Goal: Task Accomplishment & Management: Complete application form

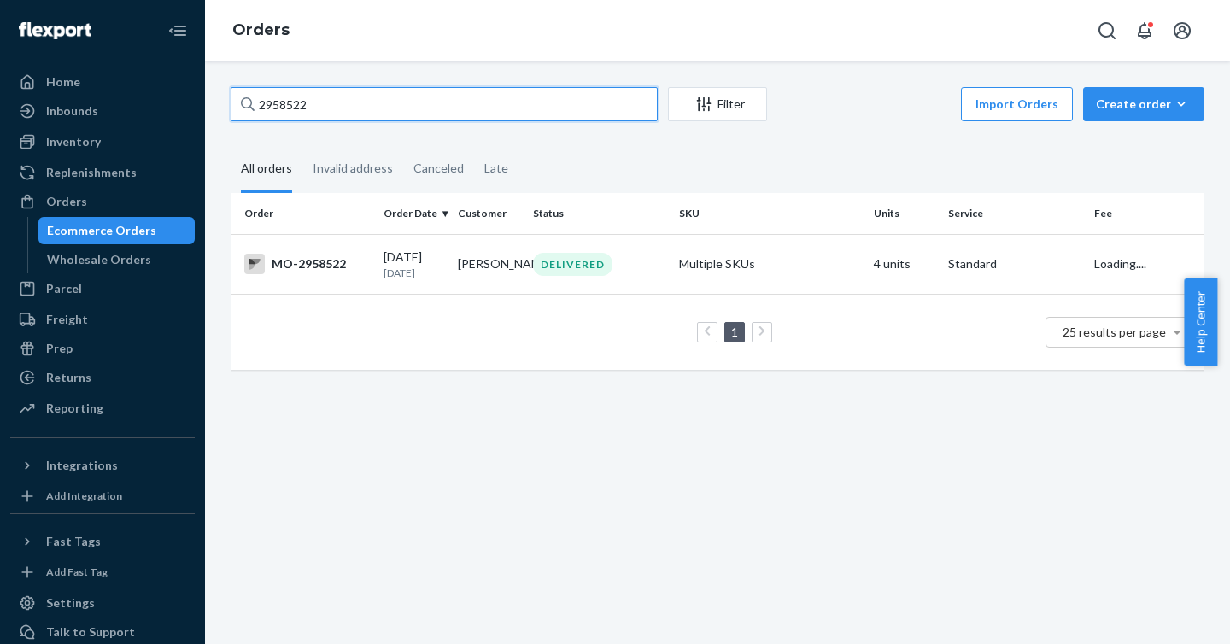
drag, startPoint x: 436, startPoint y: 109, endPoint x: 185, endPoint y: 105, distance: 251.1
click at [185, 105] on div "Home Inbounds Shipping Plans Problems Inventory Products Branded Packaging Repl…" at bounding box center [615, 322] width 1230 height 644
paste input "776666"
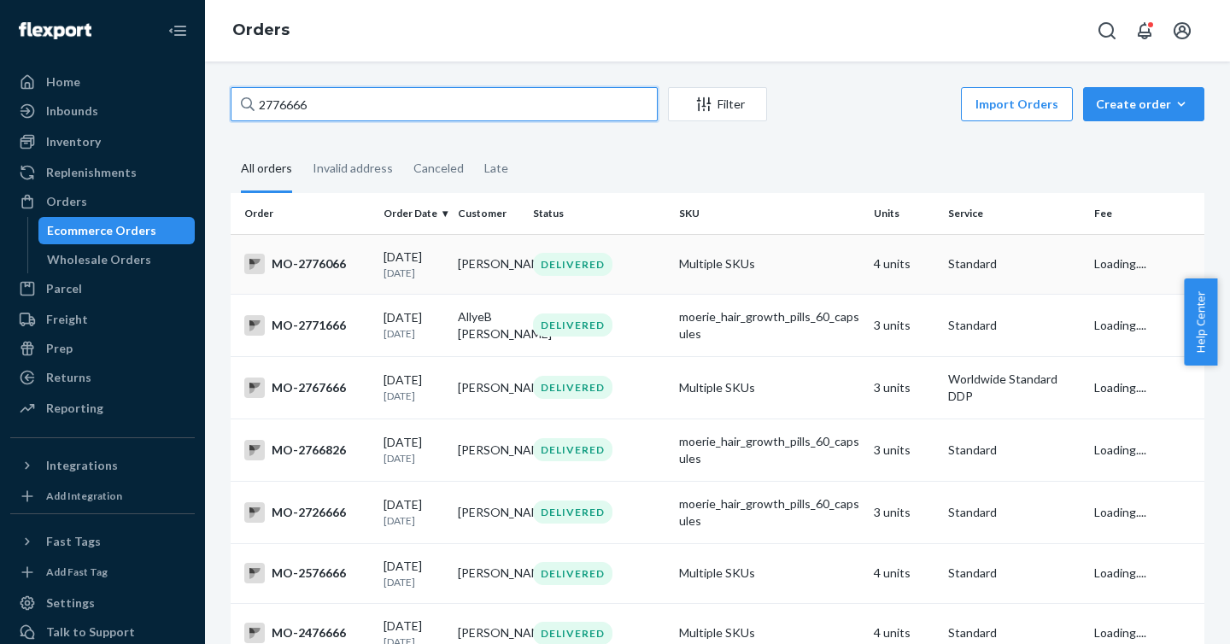
type input "2776666"
click at [317, 260] on div "MO-2776066" at bounding box center [307, 264] width 126 height 20
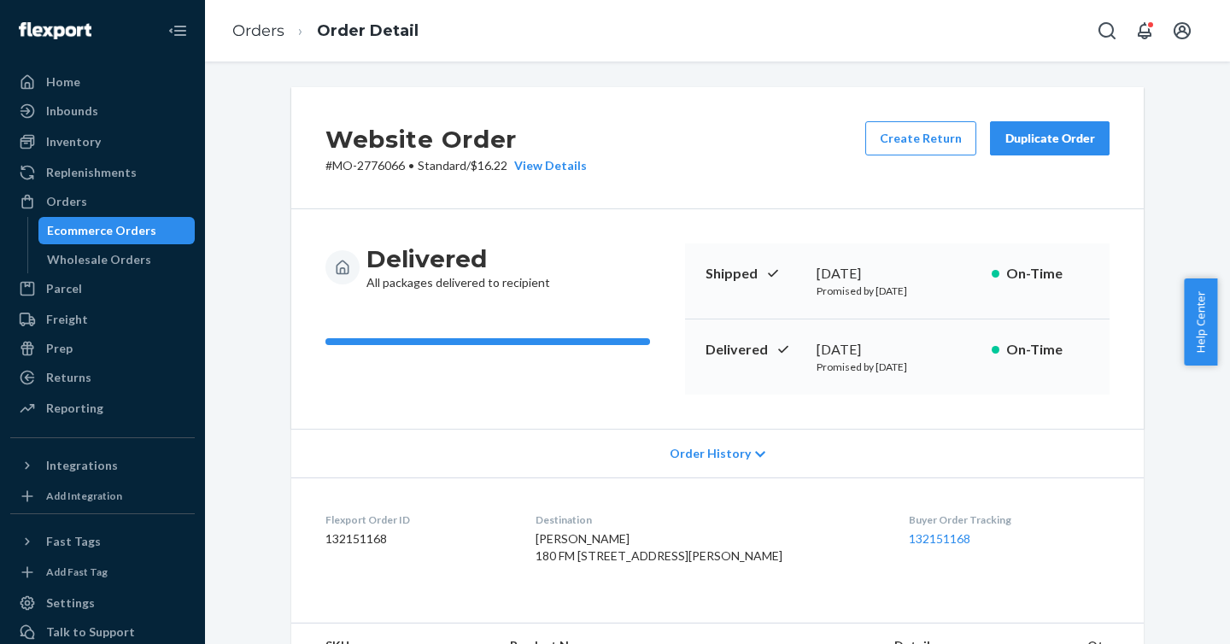
drag, startPoint x: 79, startPoint y: 199, endPoint x: 286, endPoint y: 278, distance: 221.1
click at [79, 200] on div "Orders" at bounding box center [66, 201] width 41 height 17
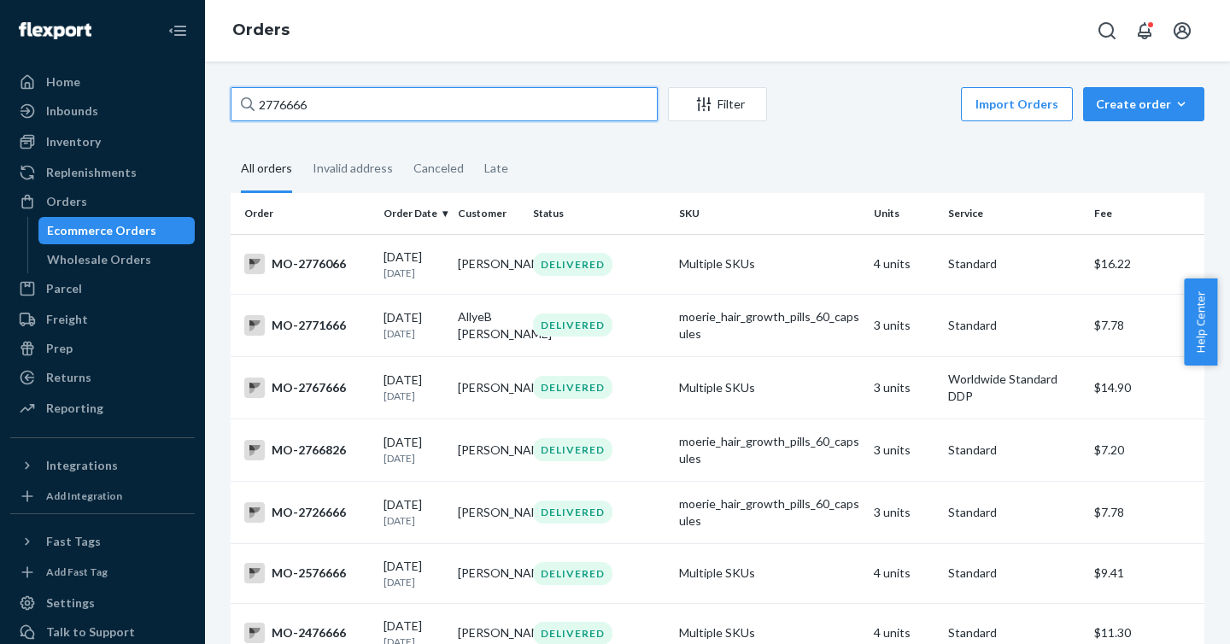
drag, startPoint x: 401, startPoint y: 106, endPoint x: 192, endPoint y: 96, distance: 209.5
click at [192, 95] on div "Home Inbounds Shipping Plans Problems Inventory Products Branded Packaging Repl…" at bounding box center [615, 322] width 1230 height 644
paste input "text"
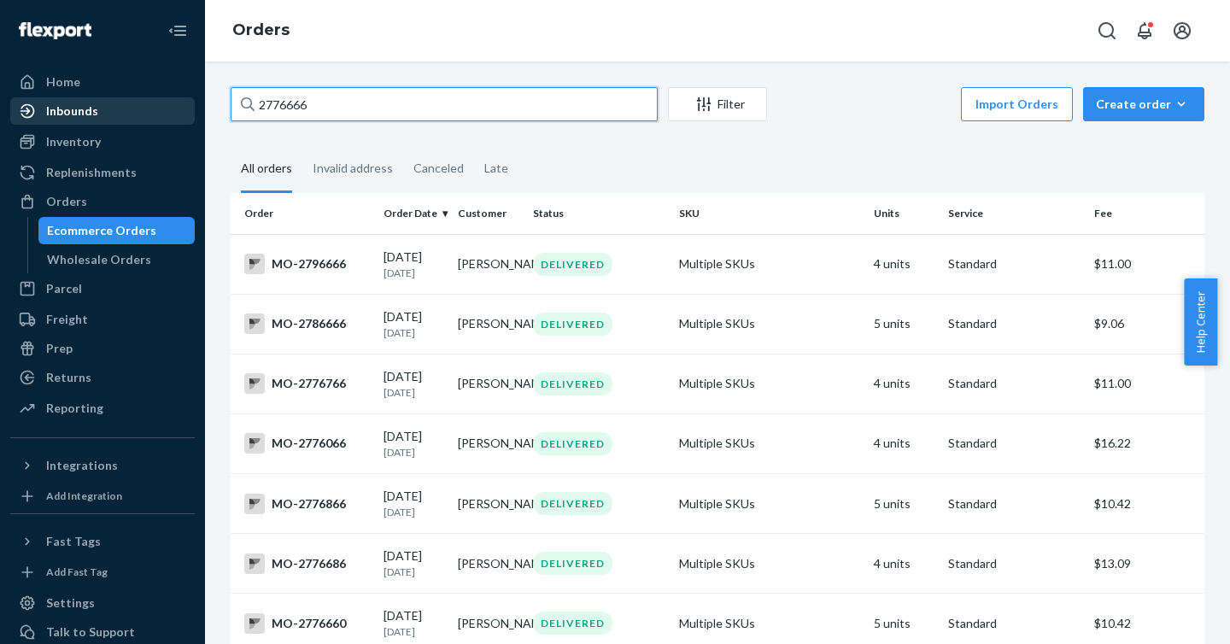
drag, startPoint x: 366, startPoint y: 104, endPoint x: 177, endPoint y: 101, distance: 189.6
click at [177, 101] on div "Home Inbounds Shipping Plans Problems Inventory Products Branded Packaging Repl…" at bounding box center [615, 322] width 1230 height 644
paste input "59"
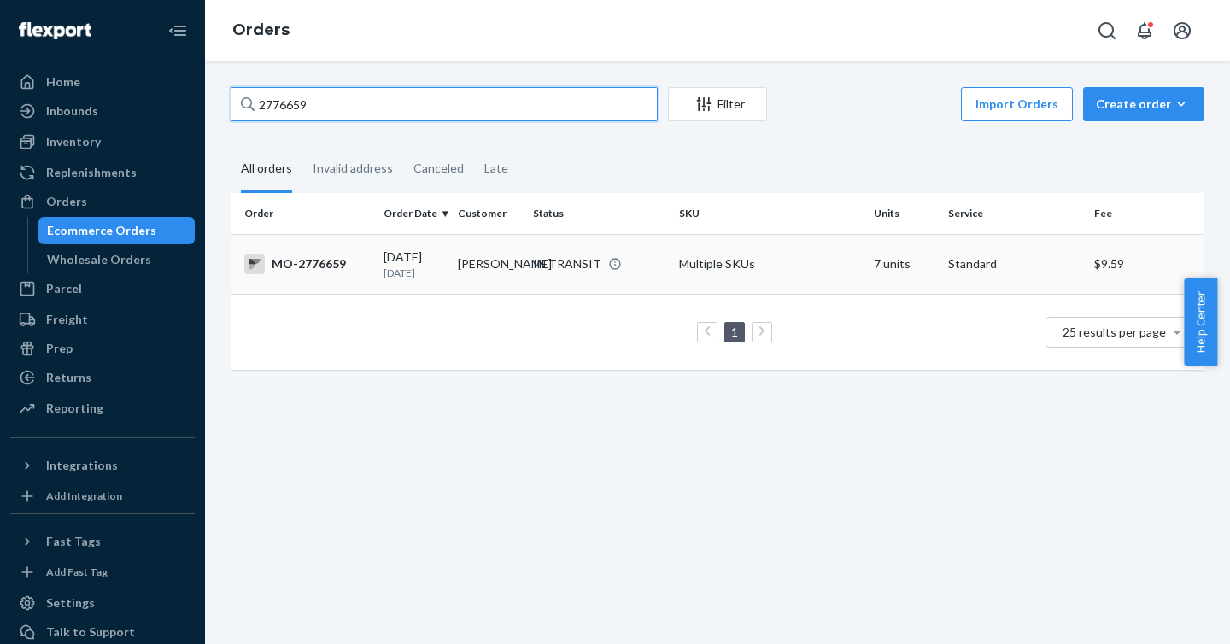
type input "2776659"
click at [301, 265] on div "MO-2776659" at bounding box center [307, 264] width 126 height 20
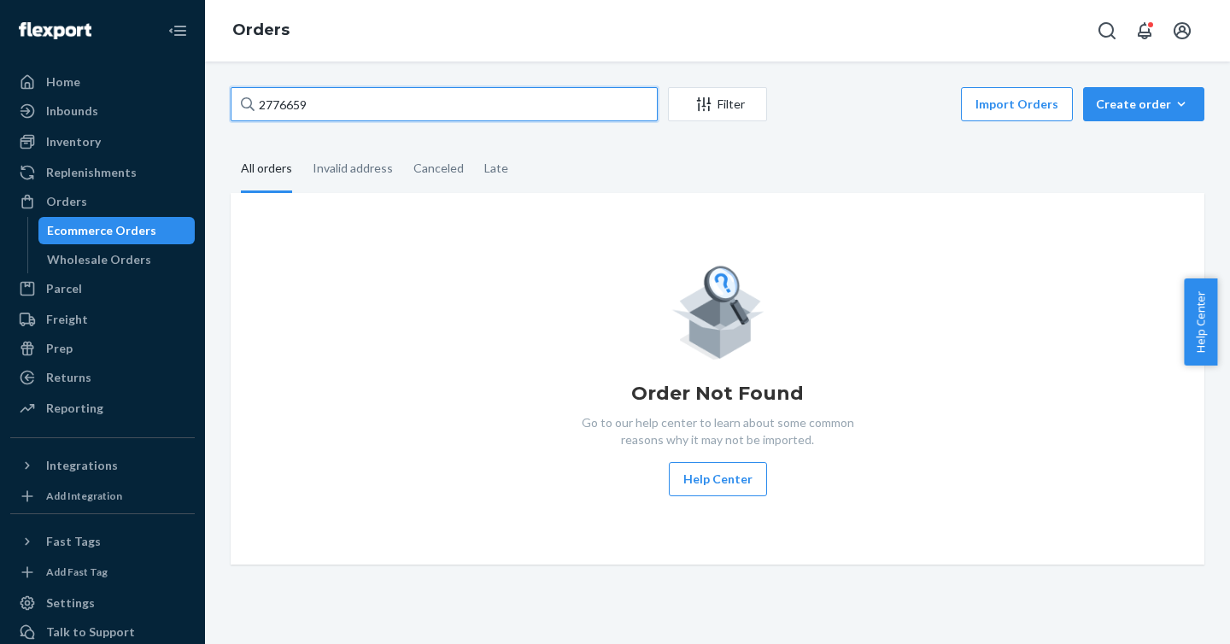
click at [435, 106] on input "2776659" at bounding box center [444, 104] width 427 height 34
drag, startPoint x: 377, startPoint y: 100, endPoint x: 206, endPoint y: 95, distance: 171.7
click at [206, 95] on div "2776659 Filter Import Orders Create order Ecommerce order Removal order All ord…" at bounding box center [717, 352] width 1025 height 582
paste input "text"
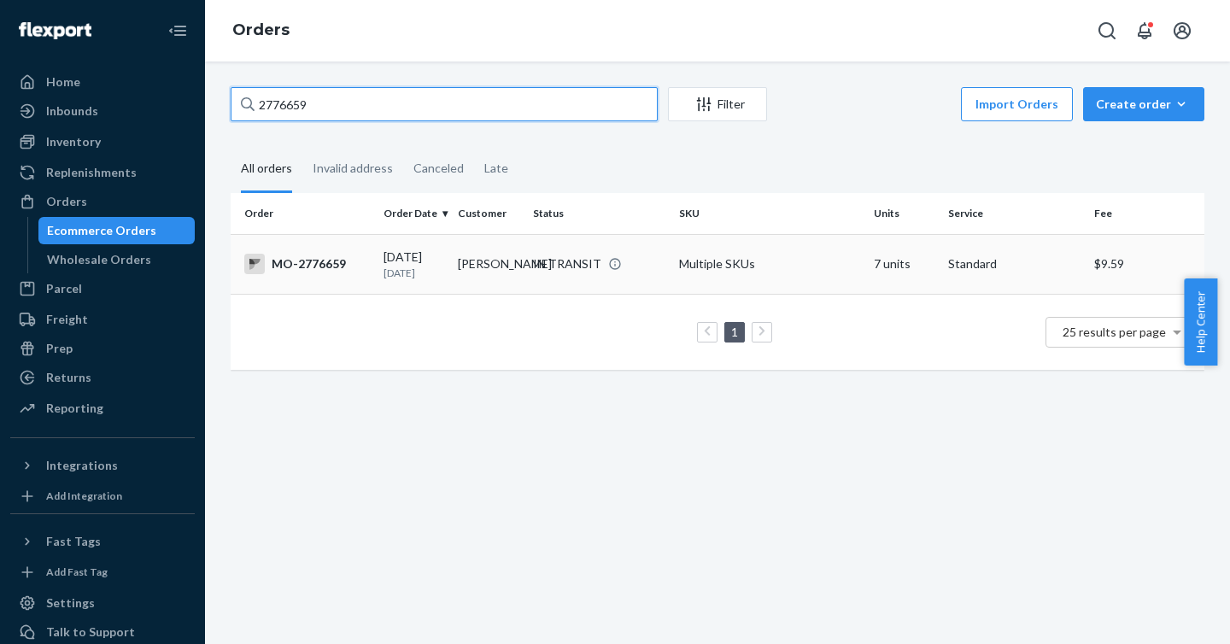
type input "2776659"
click at [295, 258] on div "MO-2776659" at bounding box center [307, 264] width 126 height 20
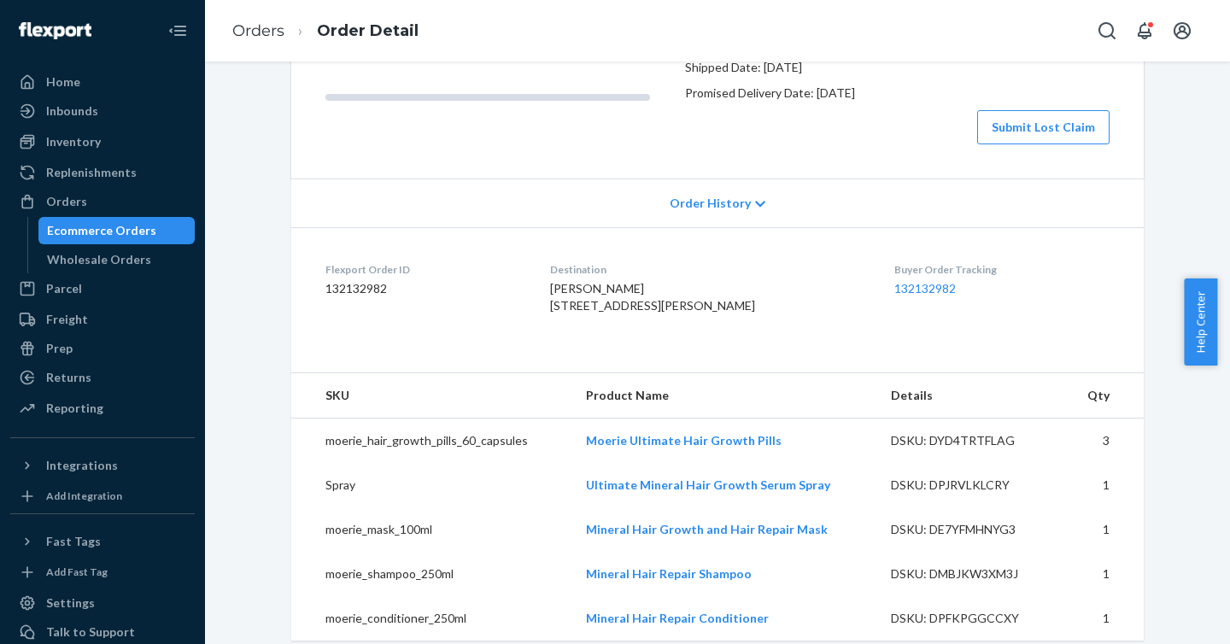
scroll to position [245, 0]
click at [894, 295] on link "132132982" at bounding box center [924, 287] width 61 height 15
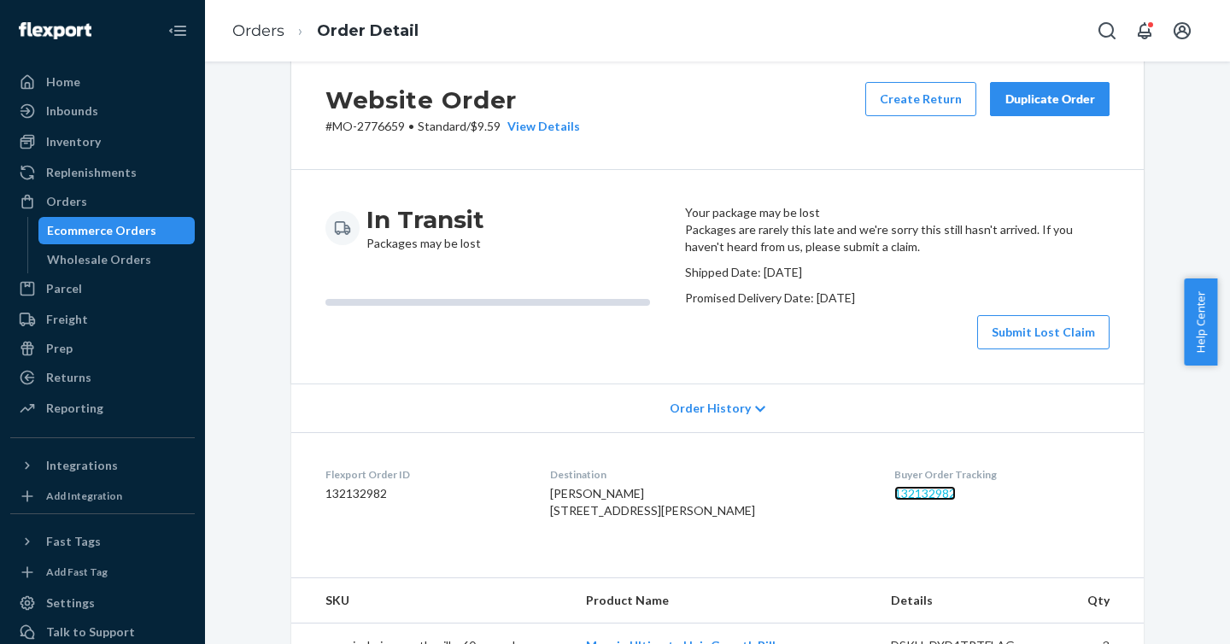
scroll to position [0, 0]
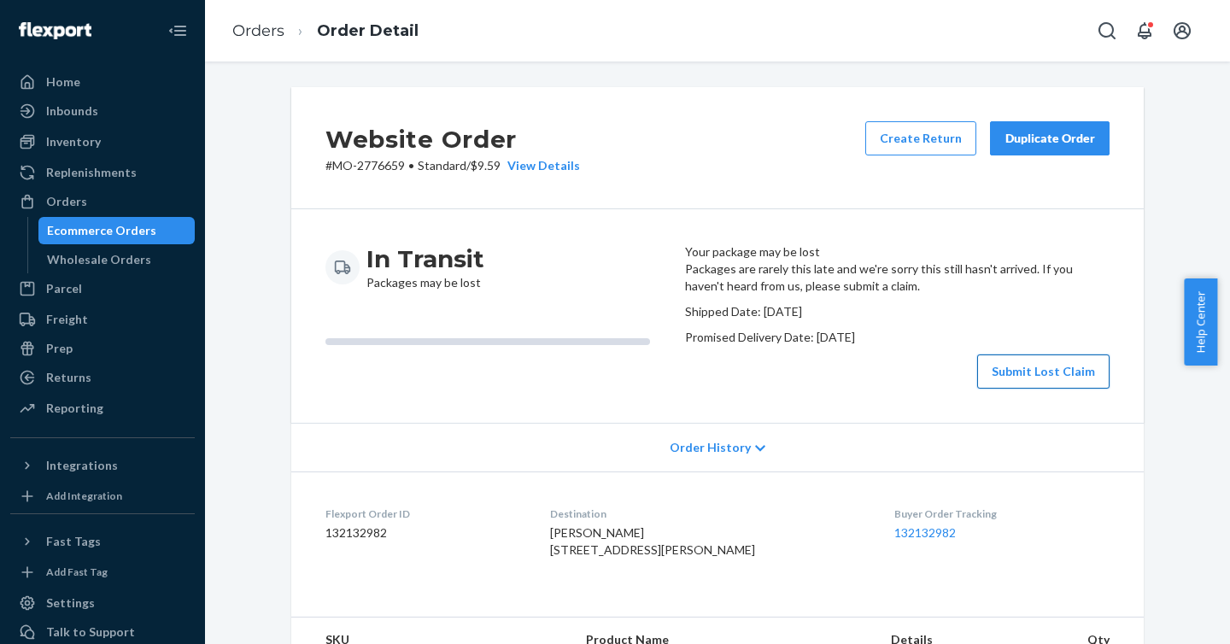
click at [1019, 389] on button "Submit Lost Claim" at bounding box center [1043, 371] width 132 height 34
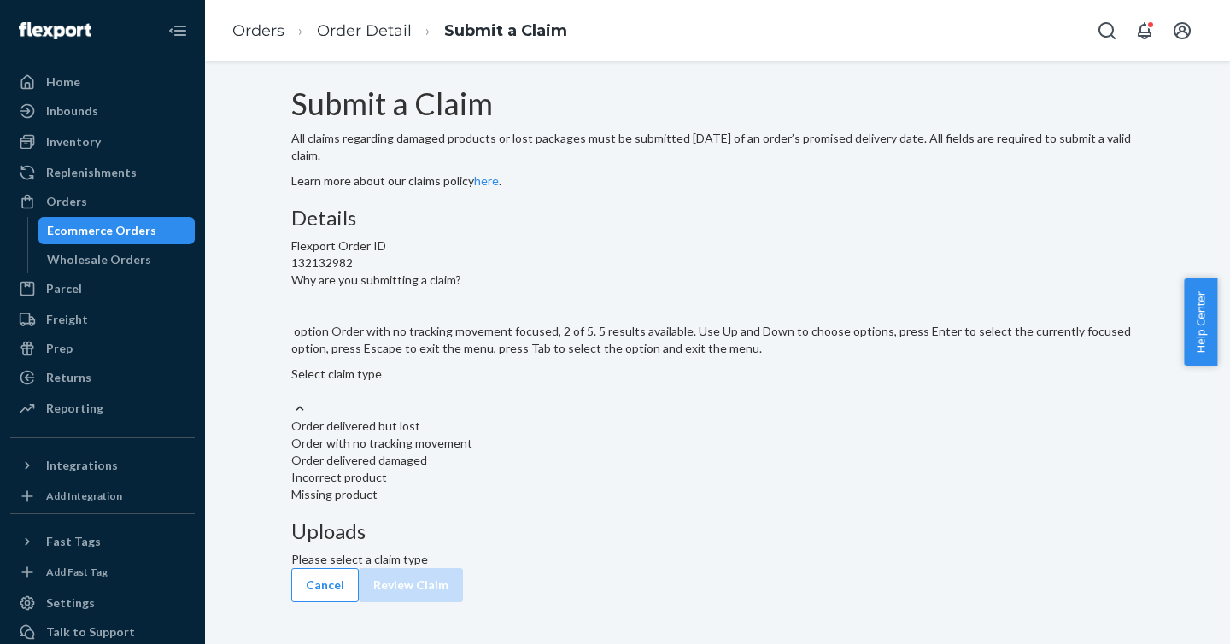
scroll to position [10, 0]
click at [529, 503] on div "Missing product" at bounding box center [717, 494] width 852 height 17
click at [293, 400] on input "Why are you submitting a claim? option Missing product focused, 5 of 5. 5 resul…" at bounding box center [292, 391] width 2 height 17
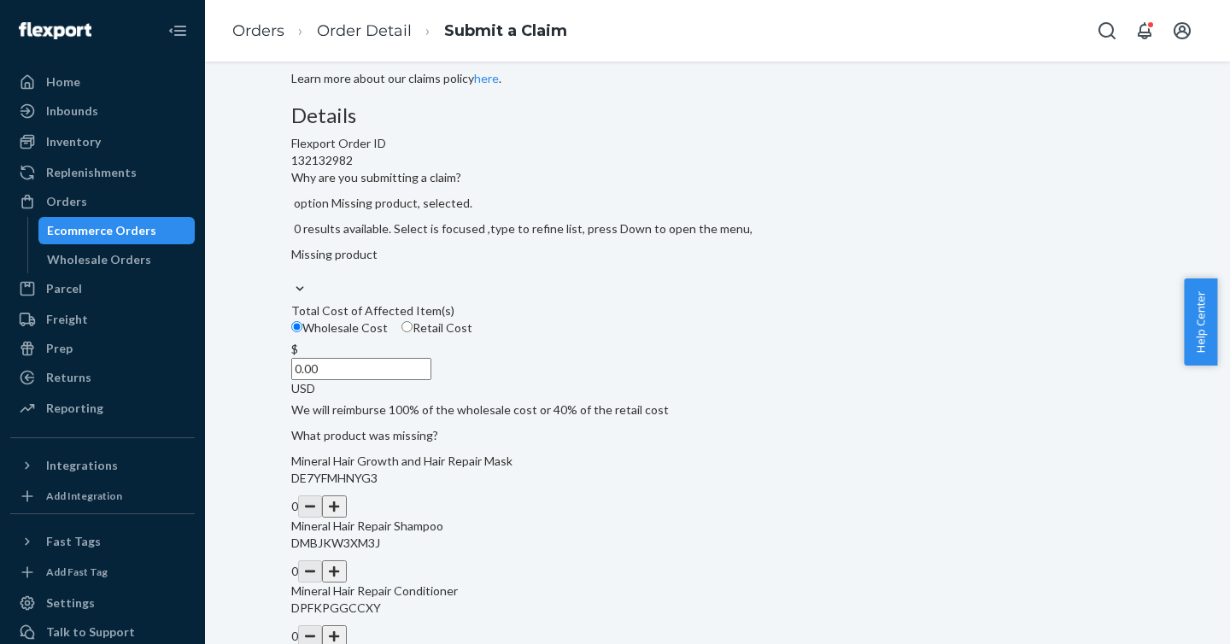
scroll to position [122, 0]
